Goal: Task Accomplishment & Management: Use online tool/utility

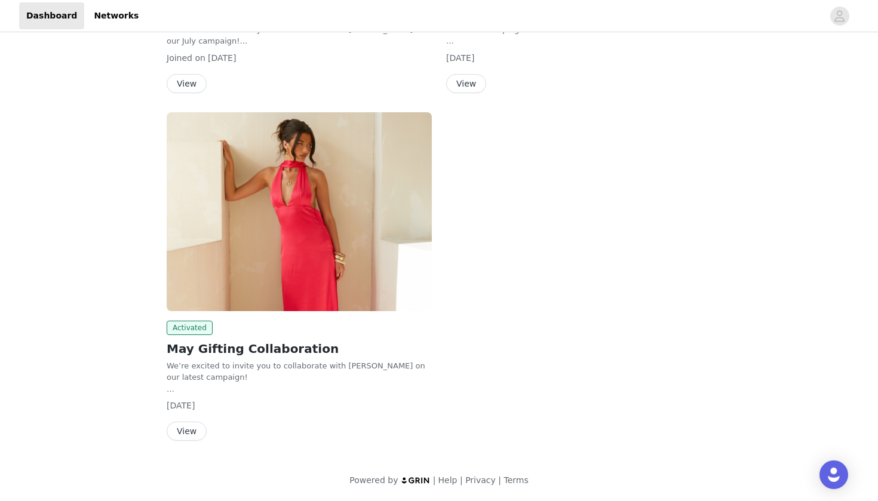
scroll to position [343, 0]
click at [327, 269] on img at bounding box center [299, 211] width 265 height 199
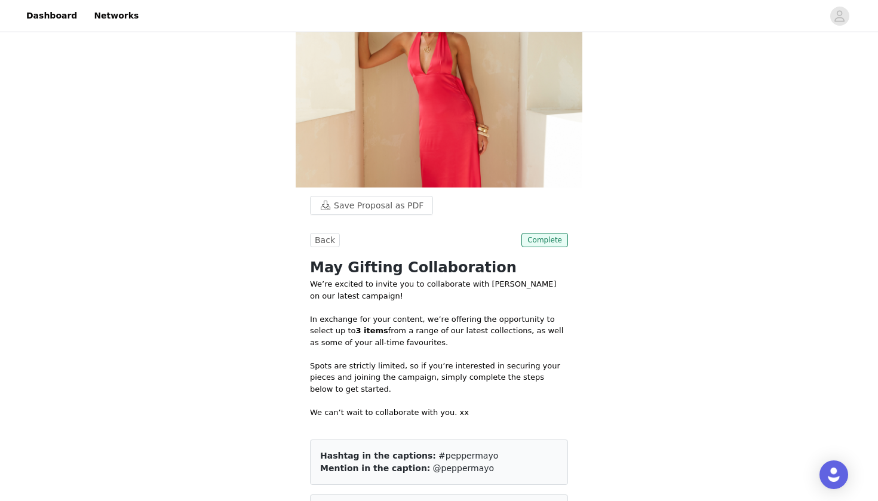
scroll to position [53, 0]
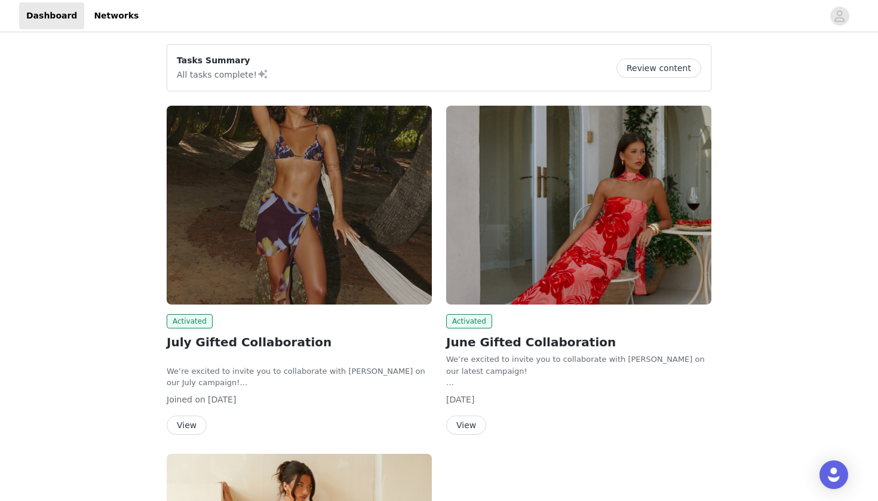
click at [363, 184] on img at bounding box center [299, 205] width 265 height 199
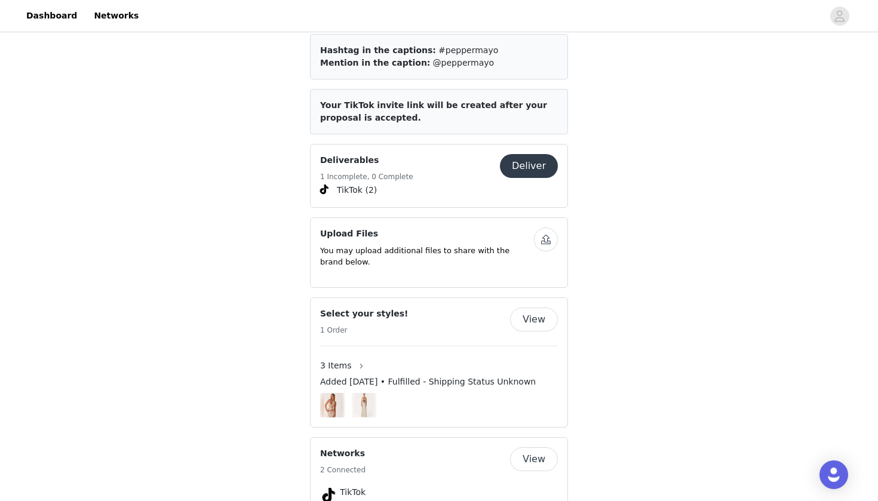
scroll to position [415, 0]
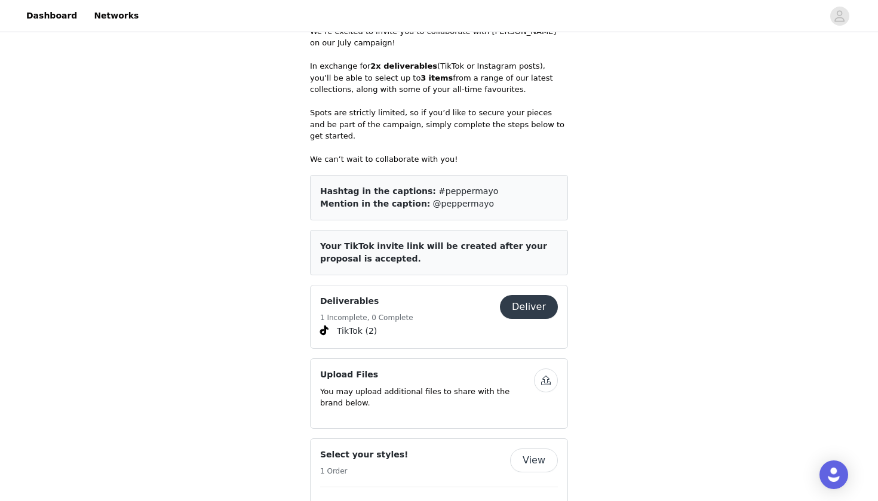
click at [534, 295] on button "Deliver" at bounding box center [529, 307] width 58 height 24
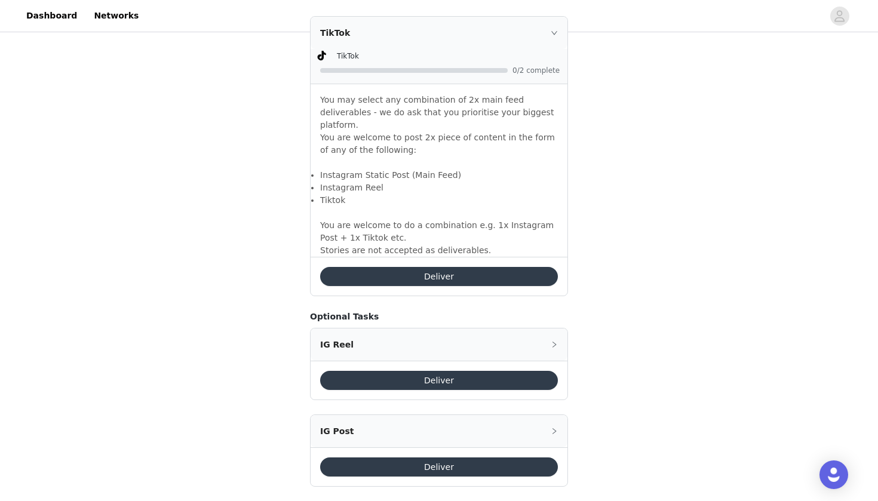
scroll to position [806, 0]
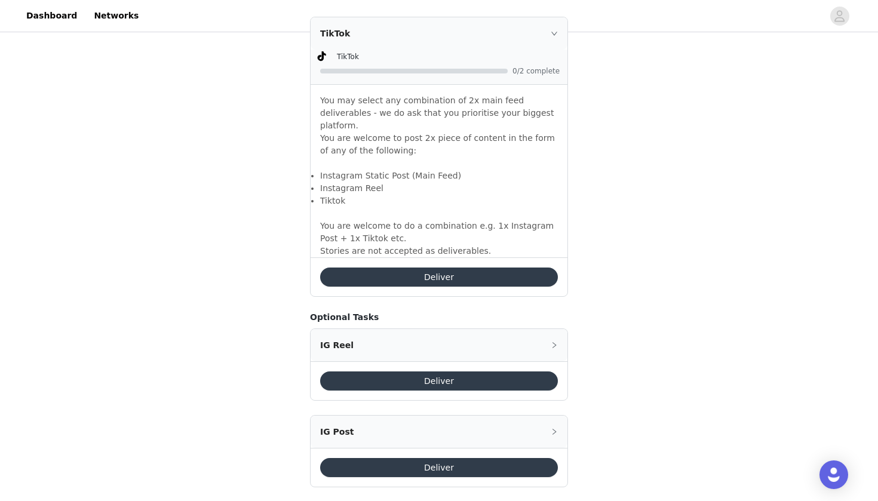
click at [426, 458] on button "Deliver" at bounding box center [439, 467] width 238 height 19
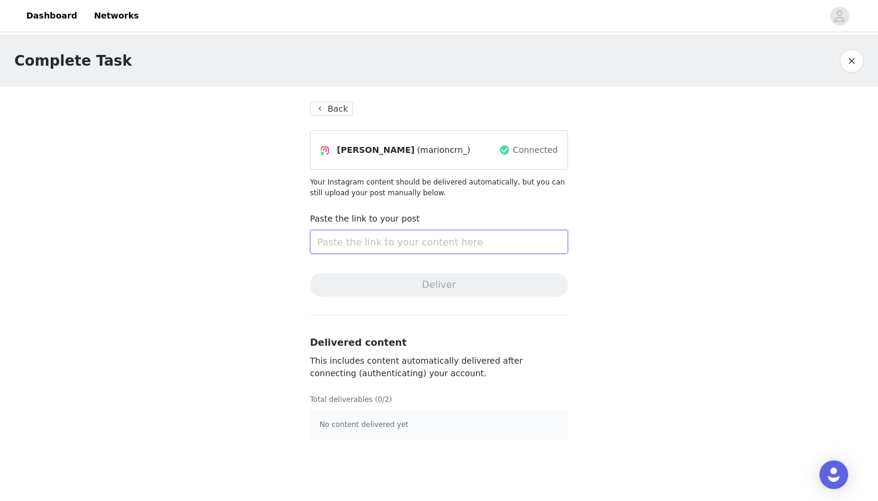
click at [402, 244] on input "text" at bounding box center [439, 242] width 258 height 24
paste input "[URL][DOMAIN_NAME]"
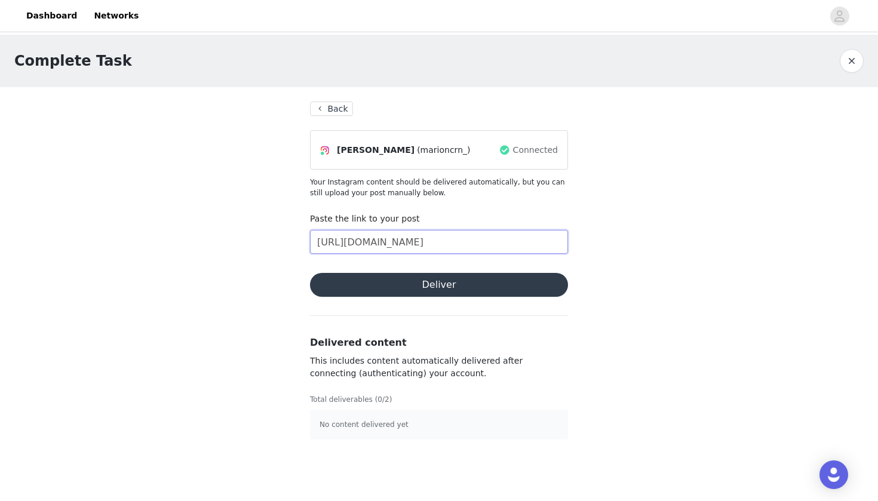
type input "[URL][DOMAIN_NAME]"
click at [453, 285] on button "Deliver" at bounding box center [439, 285] width 258 height 24
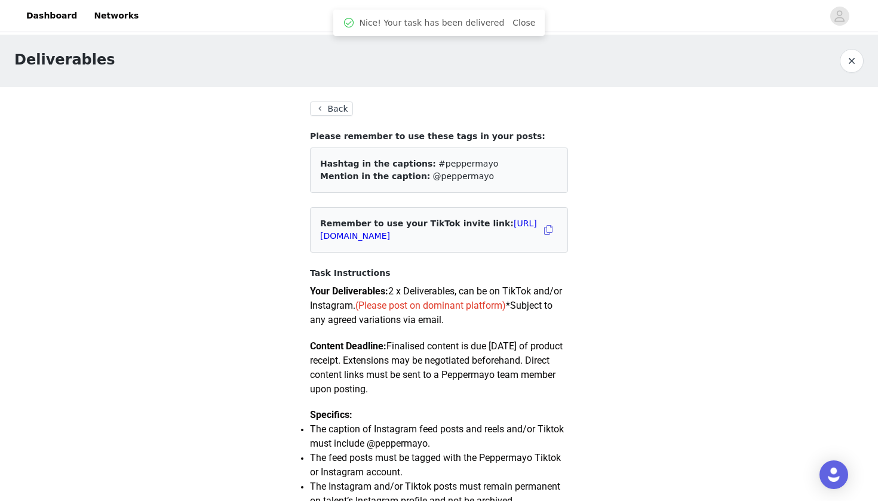
click at [337, 110] on button "Back" at bounding box center [331, 108] width 43 height 14
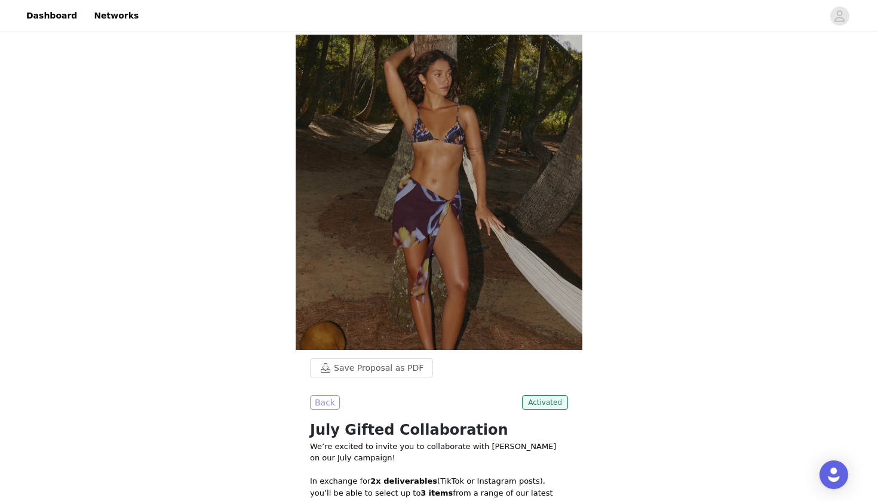
click at [327, 407] on button "Back" at bounding box center [325, 402] width 30 height 14
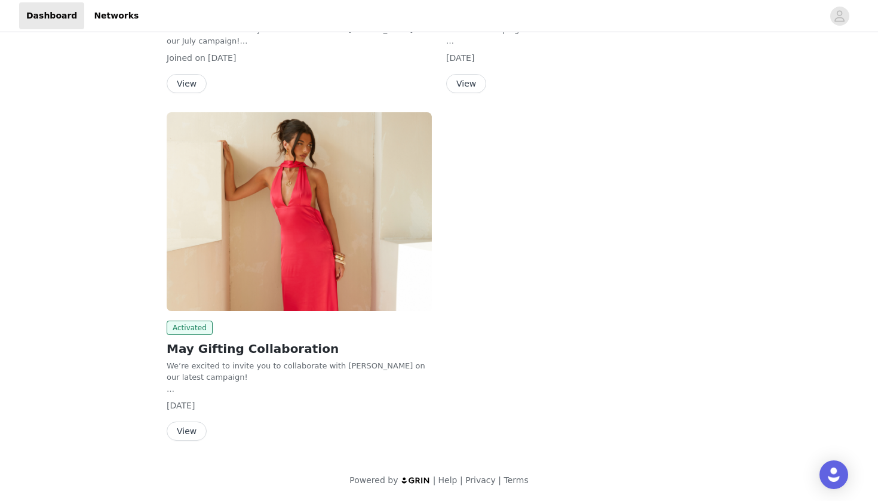
click at [123, 363] on div "Tasks Summary 4 remaining Deliver content Activated July Gifted Collaboration W…" at bounding box center [439, 98] width 878 height 806
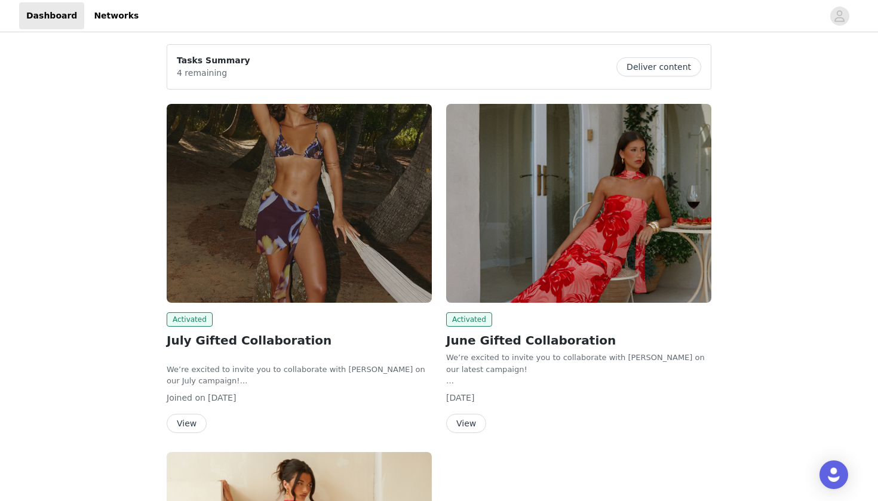
click at [349, 173] on img at bounding box center [299, 203] width 265 height 199
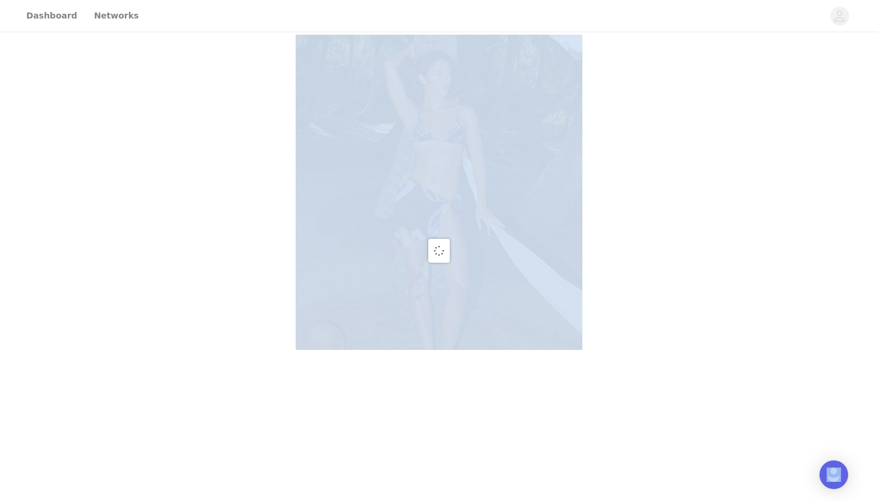
click at [349, 173] on div at bounding box center [439, 250] width 878 height 501
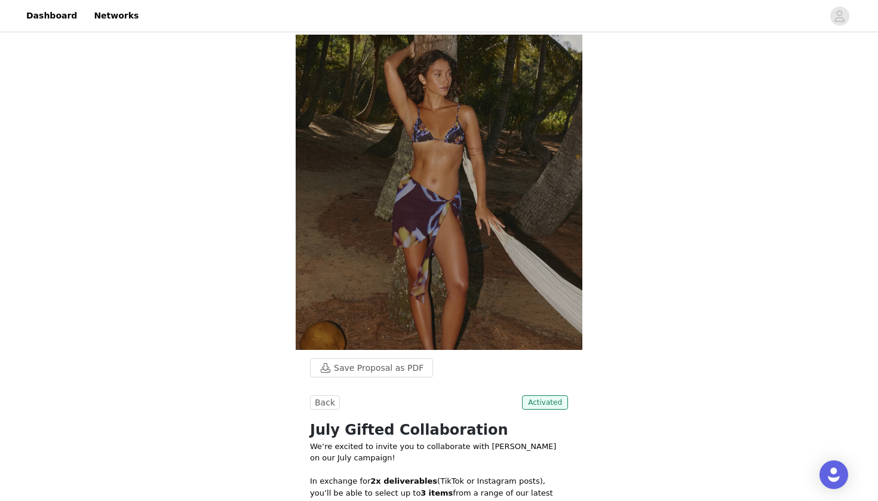
click at [638, 24] on div at bounding box center [484, 15] width 677 height 27
